Goal: Information Seeking & Learning: Learn about a topic

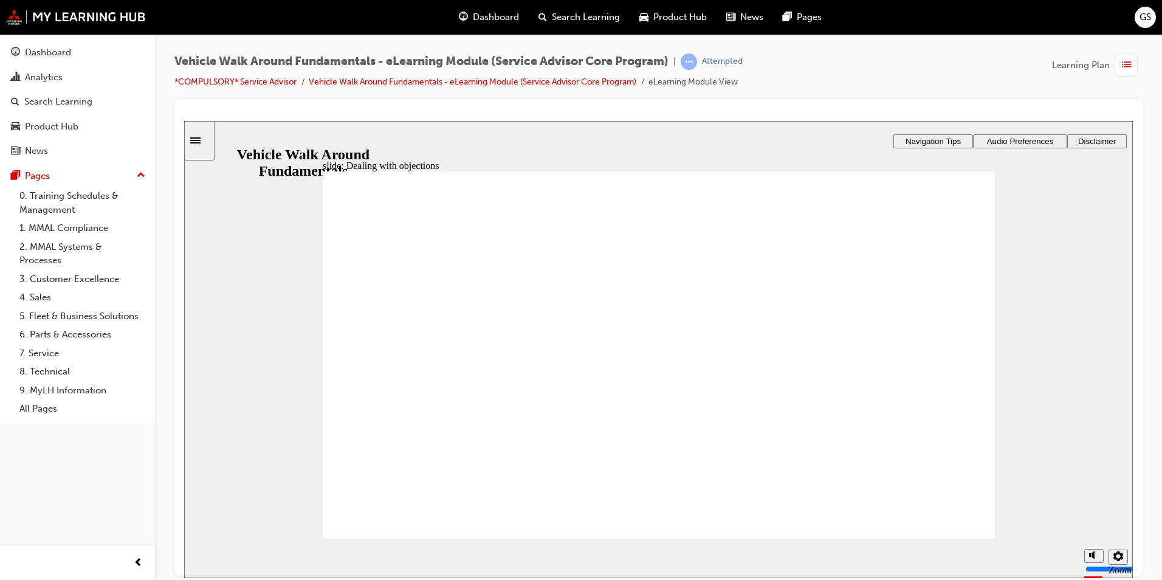
drag, startPoint x: 458, startPoint y: 477, endPoint x: 435, endPoint y: 485, distance: 24.4
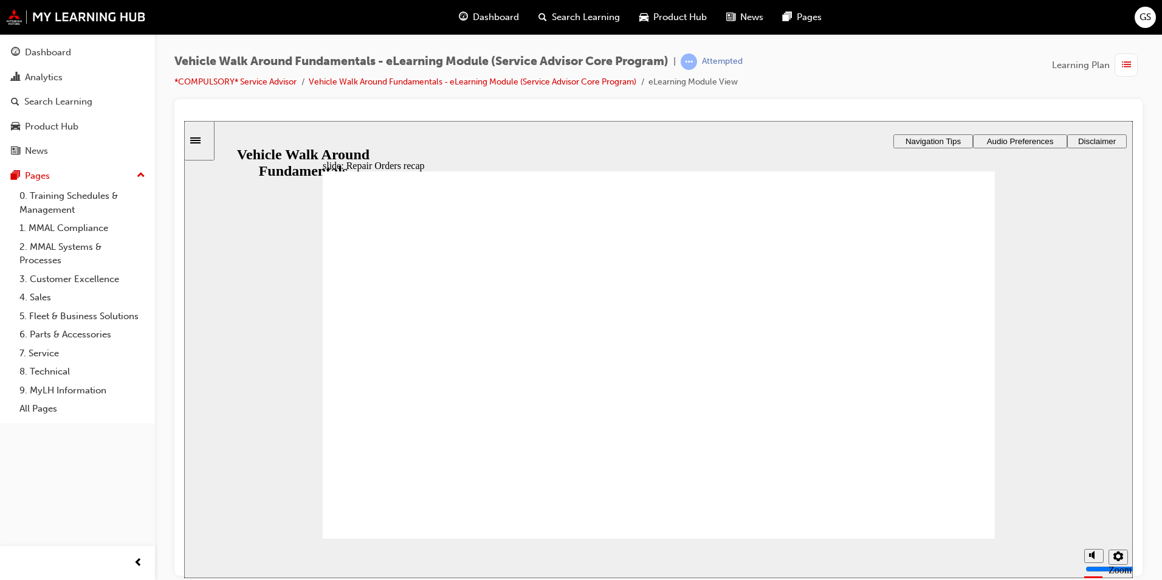
drag, startPoint x: 331, startPoint y: 370, endPoint x: 339, endPoint y: 369, distance: 8.5
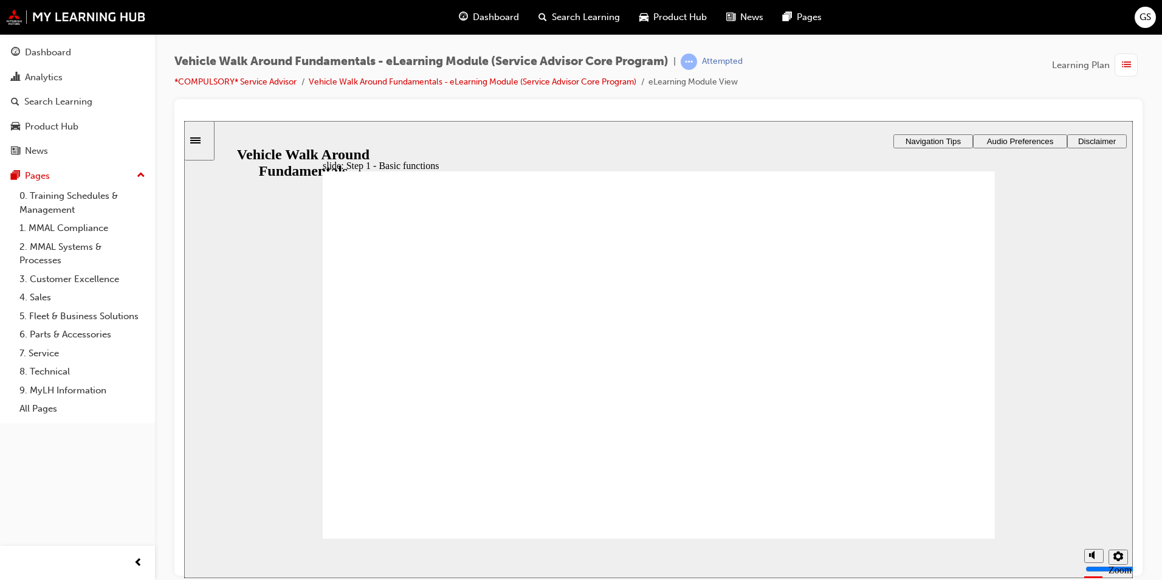
drag, startPoint x: 957, startPoint y: 232, endPoint x: 892, endPoint y: 286, distance: 85.0
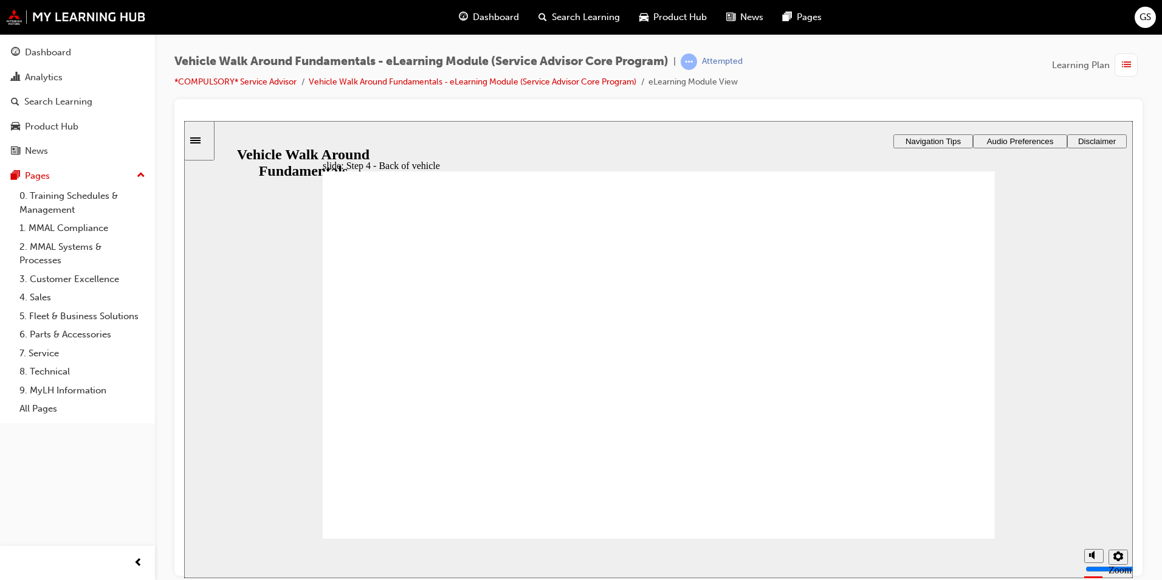
drag, startPoint x: 953, startPoint y: 235, endPoint x: 860, endPoint y: 289, distance: 108.1
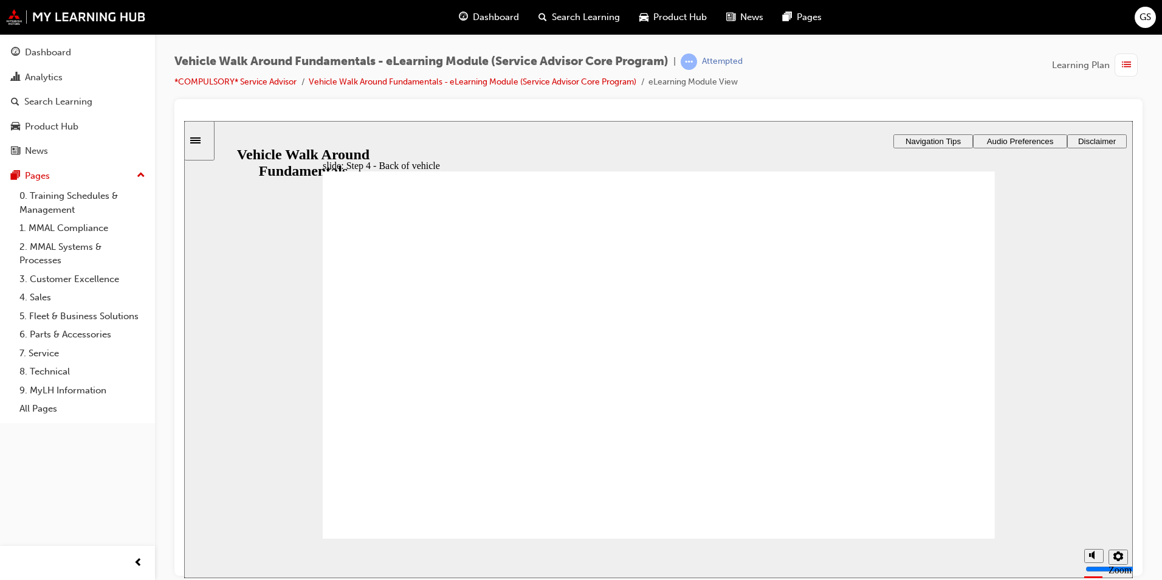
drag, startPoint x: 954, startPoint y: 240, endPoint x: 958, endPoint y: 416, distance: 176.3
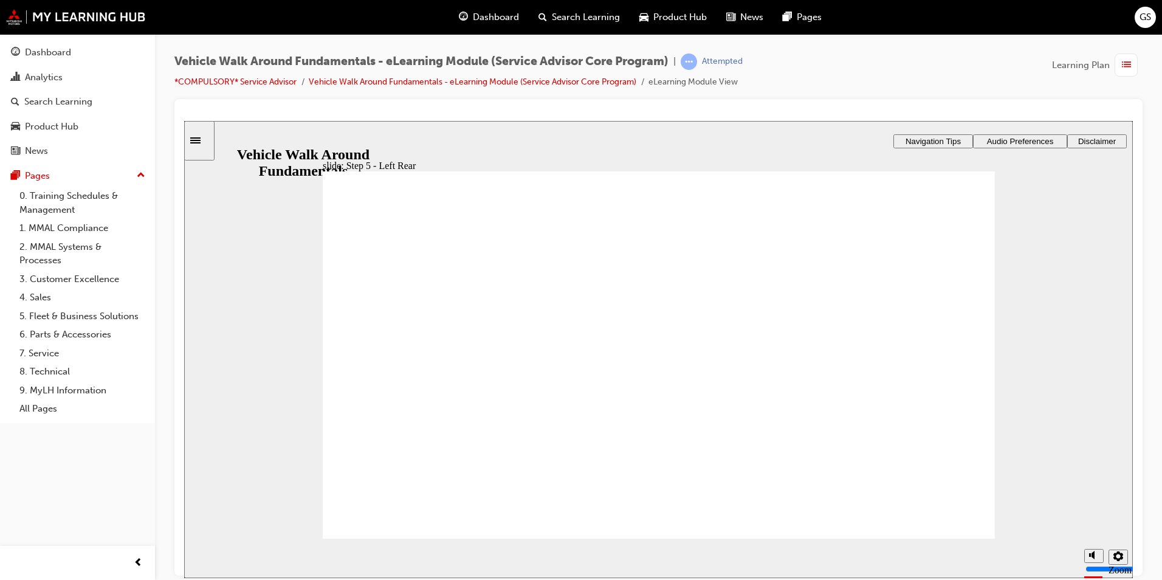
drag, startPoint x: 959, startPoint y: 235, endPoint x: 945, endPoint y: 247, distance: 19.0
drag, startPoint x: 956, startPoint y: 237, endPoint x: 819, endPoint y: 319, distance: 159.5
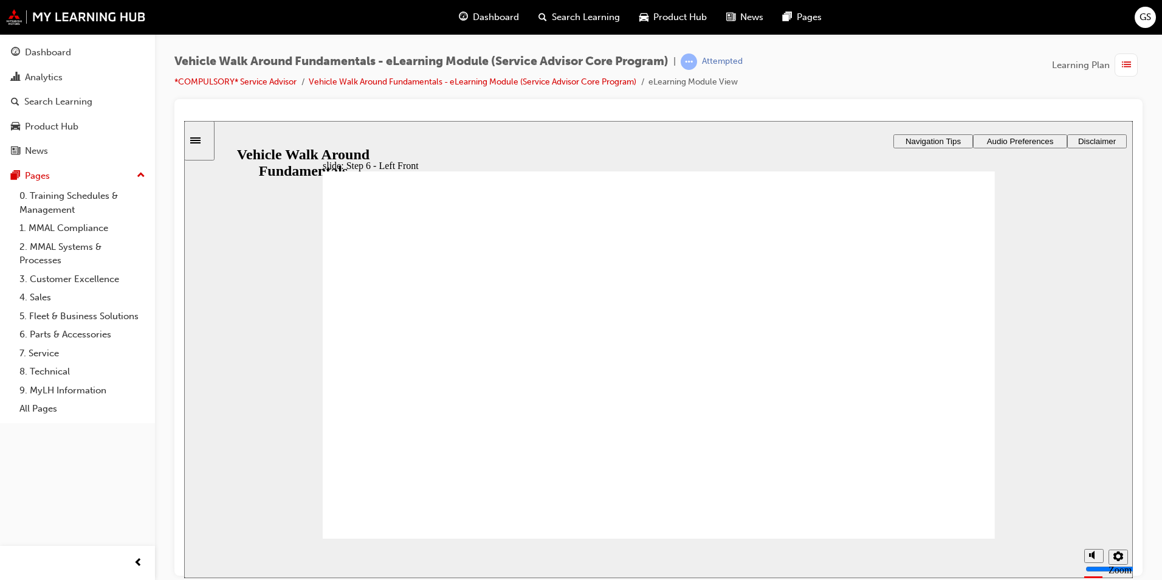
drag, startPoint x: 957, startPoint y: 232, endPoint x: 953, endPoint y: 238, distance: 6.6
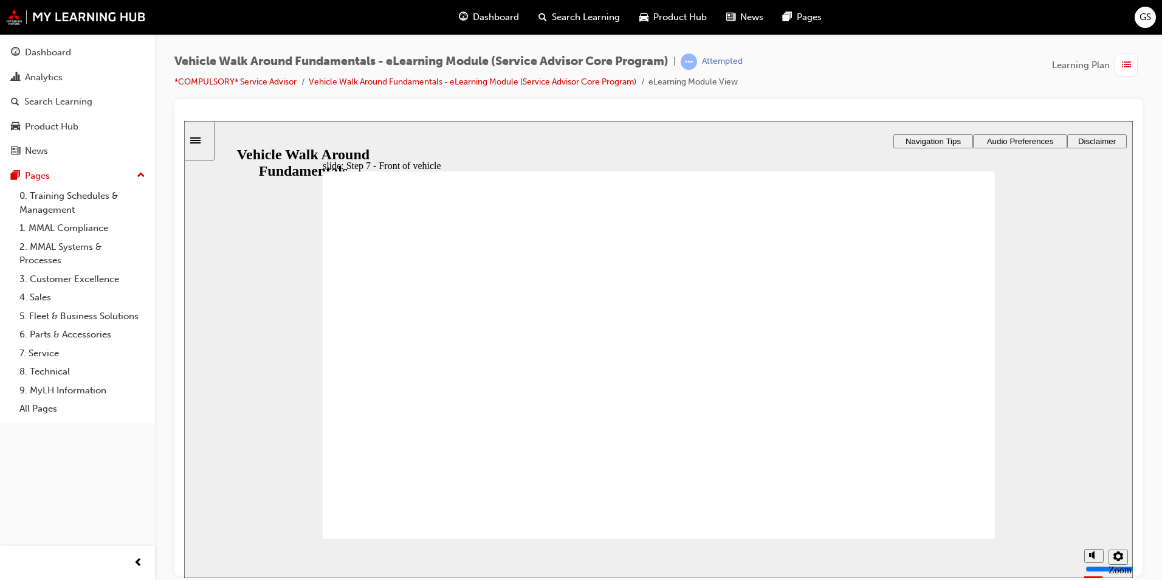
drag, startPoint x: 954, startPoint y: 236, endPoint x: 812, endPoint y: 326, distance: 168.0
drag, startPoint x: 948, startPoint y: 241, endPoint x: 961, endPoint y: 412, distance: 171.3
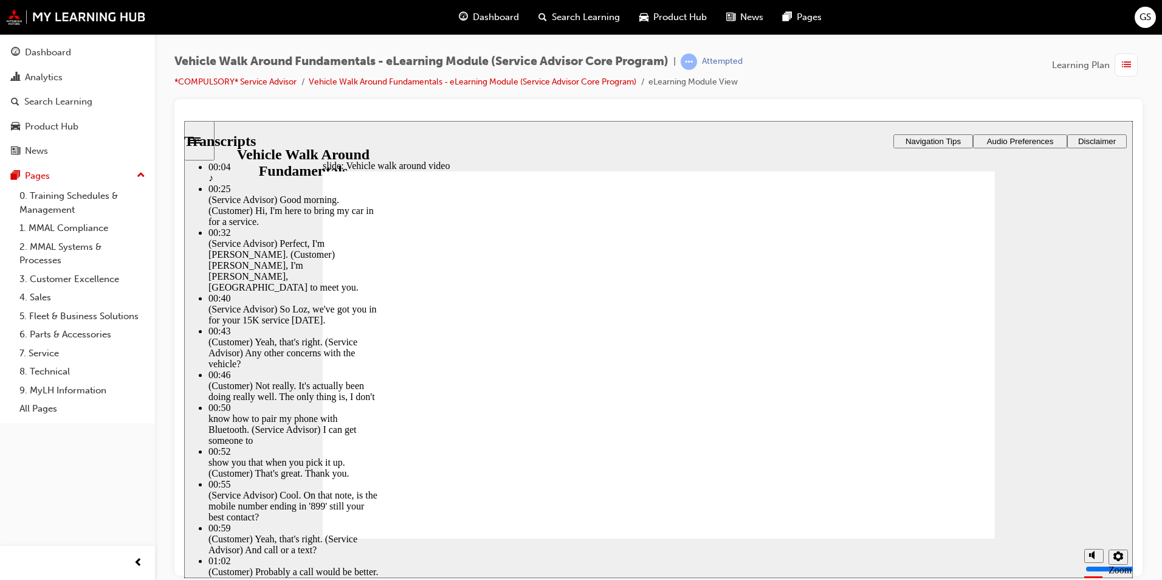
drag, startPoint x: 368, startPoint y: 503, endPoint x: 816, endPoint y: 499, distance: 448.0
drag, startPoint x: 478, startPoint y: 500, endPoint x: 547, endPoint y: 487, distance: 70.6
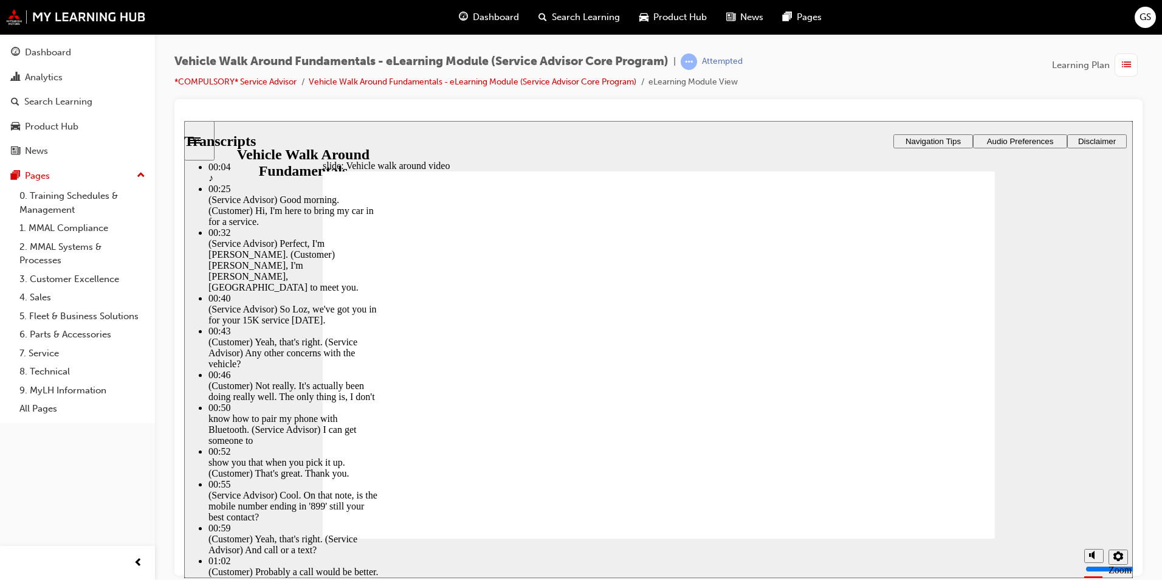
drag, startPoint x: 855, startPoint y: 83, endPoint x: 830, endPoint y: 58, distance: 34.4
click at [855, 81] on div "Vehicle Walk Around Fundamentals - eLearning Module (Service Advisor Core Progr…" at bounding box center [658, 76] width 968 height 46
click at [956, 65] on div "Vehicle Walk Around Fundamentals - eLearning Module (Service Advisor Core Progr…" at bounding box center [658, 76] width 968 height 46
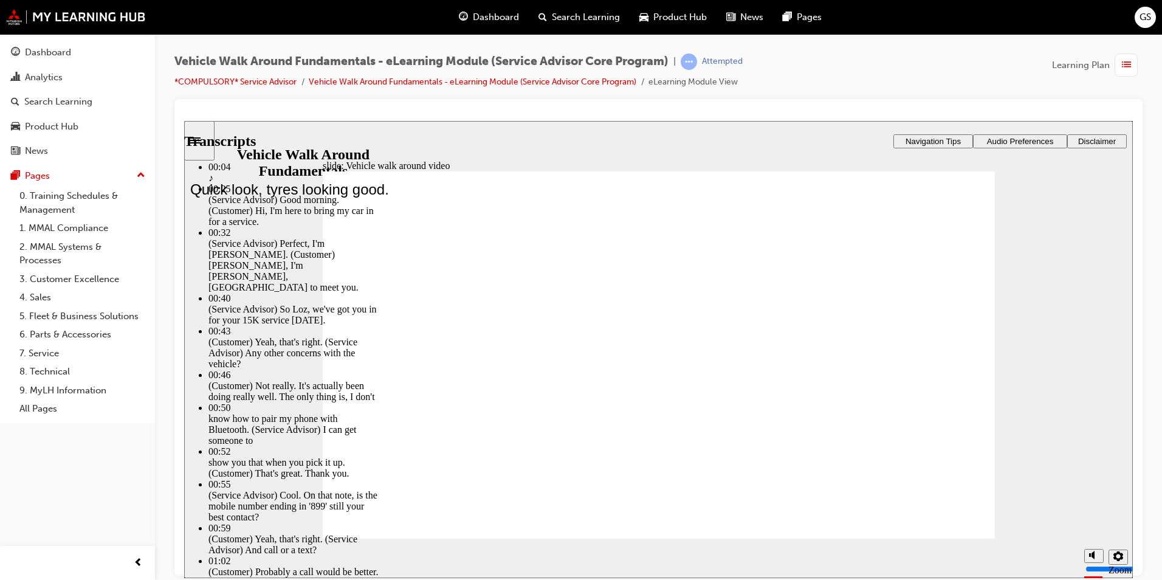
click at [857, 78] on div "Vehicle Walk Around Fundamentals - eLearning Module (Service Advisor Core Progr…" at bounding box center [658, 76] width 968 height 46
type input "251"
